Goal: Information Seeking & Learning: Understand process/instructions

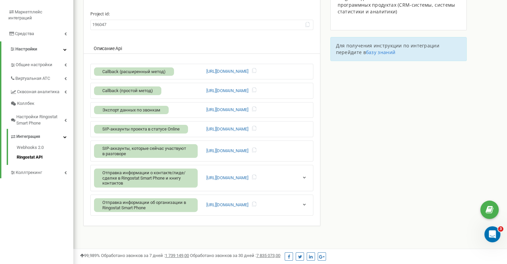
scroll to position [116, 0]
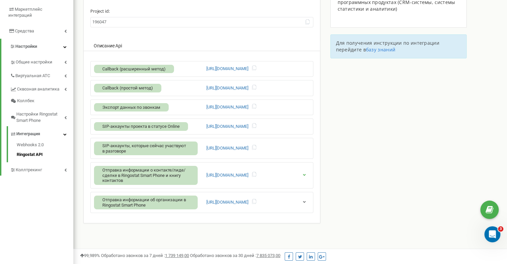
click at [305, 174] on icon "button" at bounding box center [304, 174] width 5 height 4
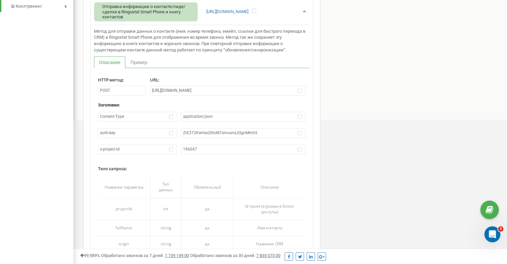
scroll to position [278, 0]
click at [250, 162] on label "Тело запроса :" at bounding box center [202, 168] width 208 height 12
click at [333, 149] on div "Пожалуйста, укажите страну вашего проекта на странице настроек проекта Интеграц…" at bounding box center [289, 158] width 433 height 798
click at [140, 63] on link "Пример" at bounding box center [138, 63] width 27 height 11
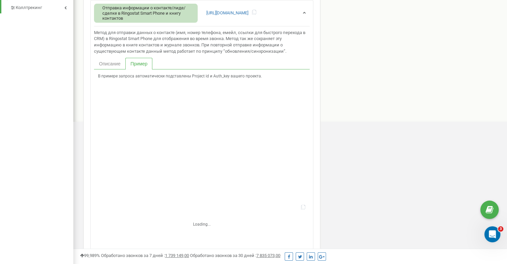
click at [109, 64] on link "Описание" at bounding box center [109, 63] width 31 height 11
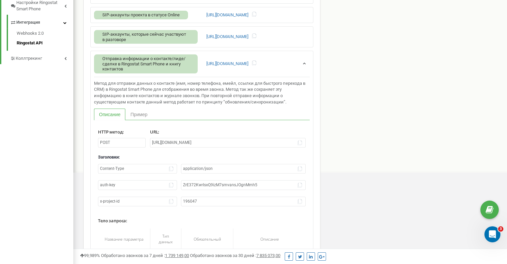
click at [309, 62] on button "button" at bounding box center [305, 63] width 10 height 7
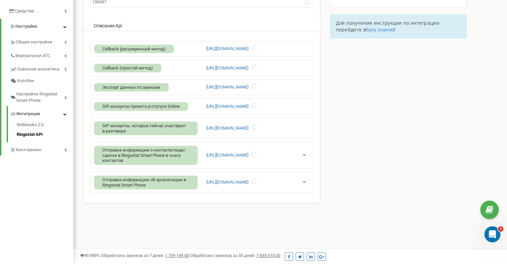
scroll to position [136, 0]
click at [304, 179] on button "button" at bounding box center [305, 182] width 10 height 7
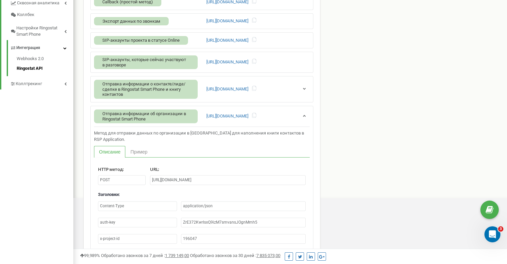
scroll to position [202, 0]
click at [305, 113] on icon "button" at bounding box center [304, 115] width 5 height 4
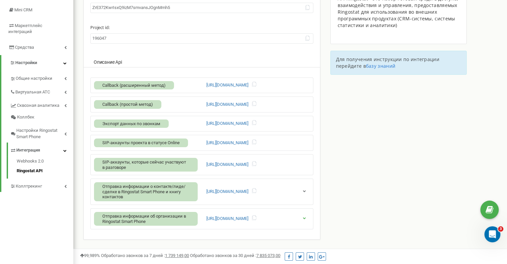
scroll to position [100, 0]
click at [305, 216] on icon "button" at bounding box center [304, 217] width 5 height 4
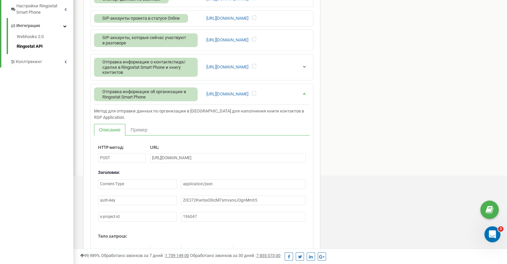
scroll to position [227, 0]
